Goal: Find specific page/section: Find specific page/section

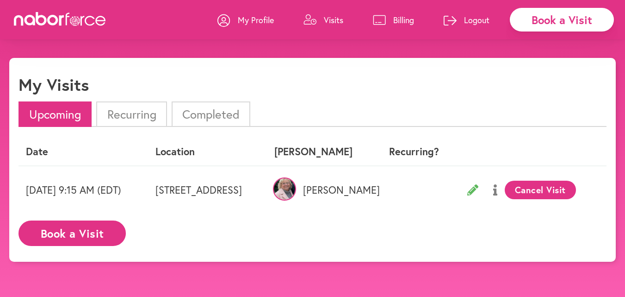
click at [314, 17] on icon at bounding box center [310, 19] width 13 height 11
click at [377, 19] on icon at bounding box center [379, 20] width 13 height 10
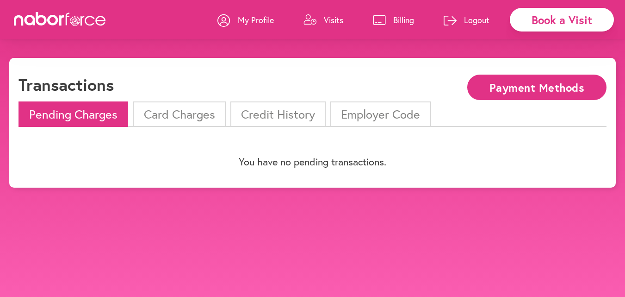
click at [306, 21] on icon at bounding box center [310, 20] width 12 height 10
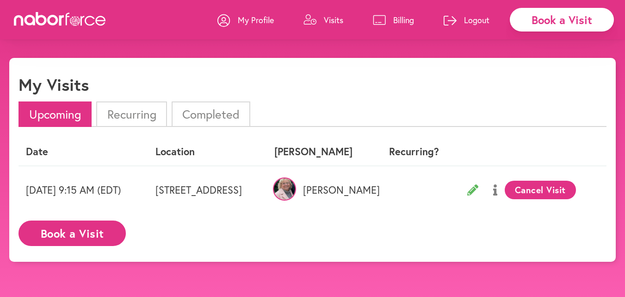
click at [212, 114] on li "Completed" at bounding box center [211, 113] width 79 height 25
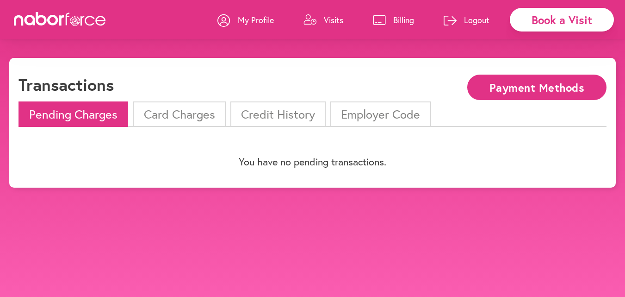
click at [308, 19] on icon at bounding box center [310, 19] width 13 height 11
